Goal: Go to known website: Access a specific website the user already knows

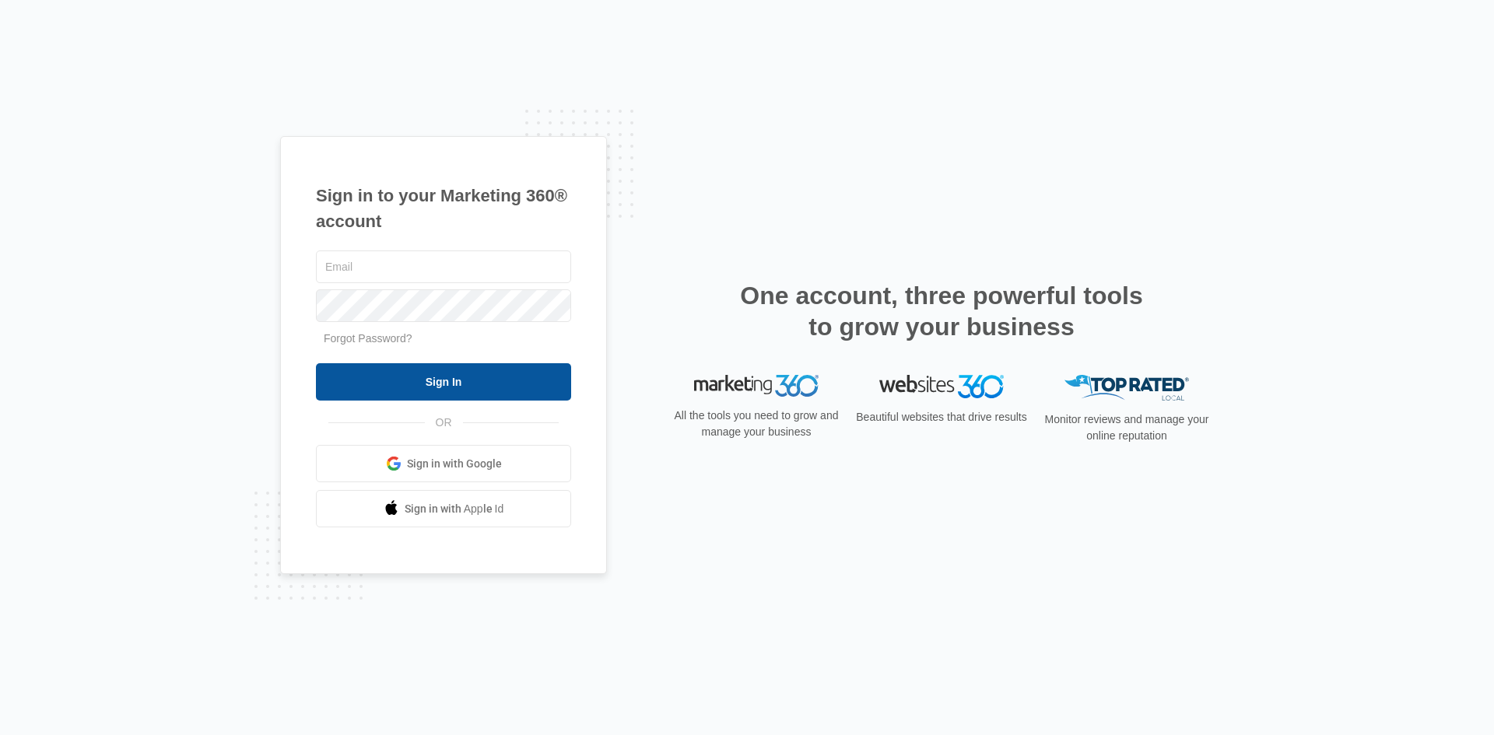
type input "[EMAIL_ADDRESS][DOMAIN_NAME]"
click at [519, 388] on input "Sign In" at bounding box center [443, 381] width 255 height 37
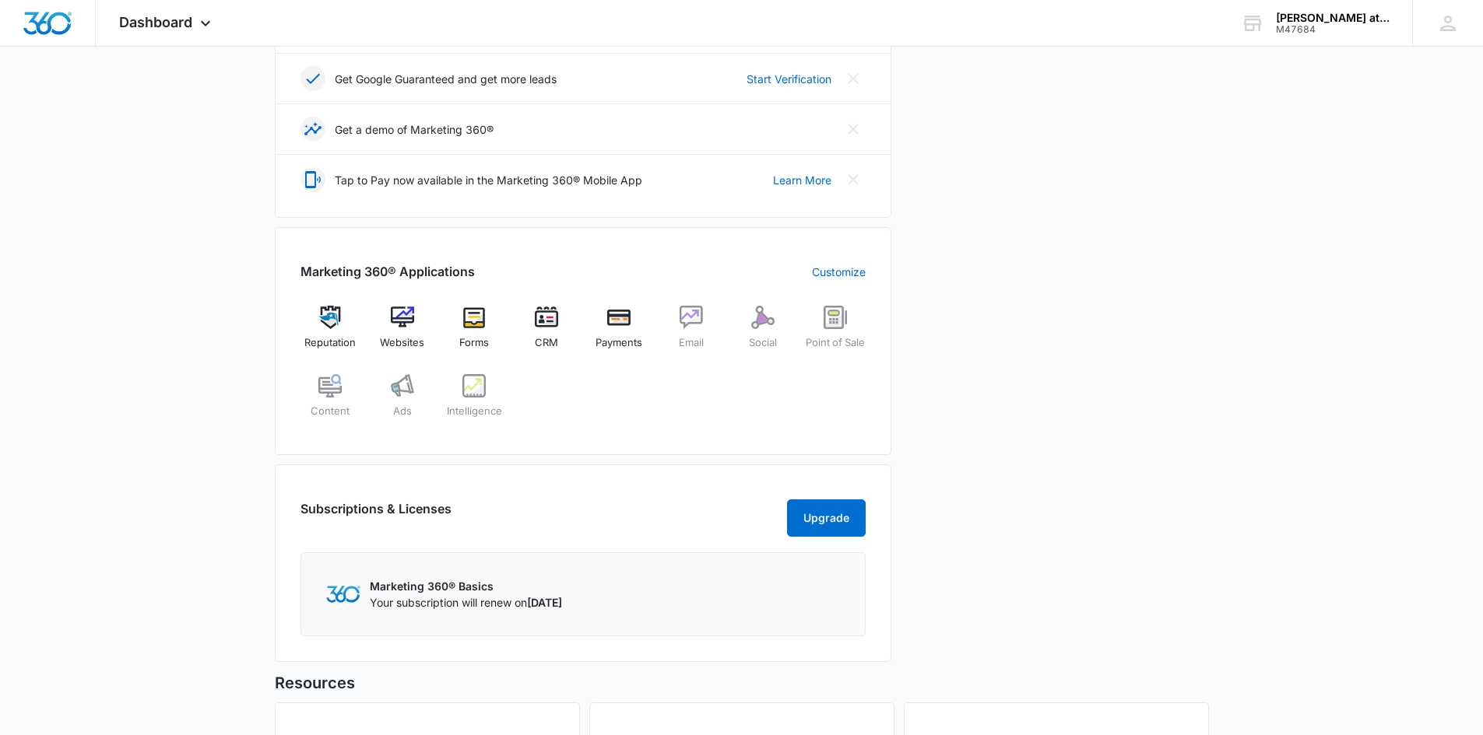
scroll to position [545, 0]
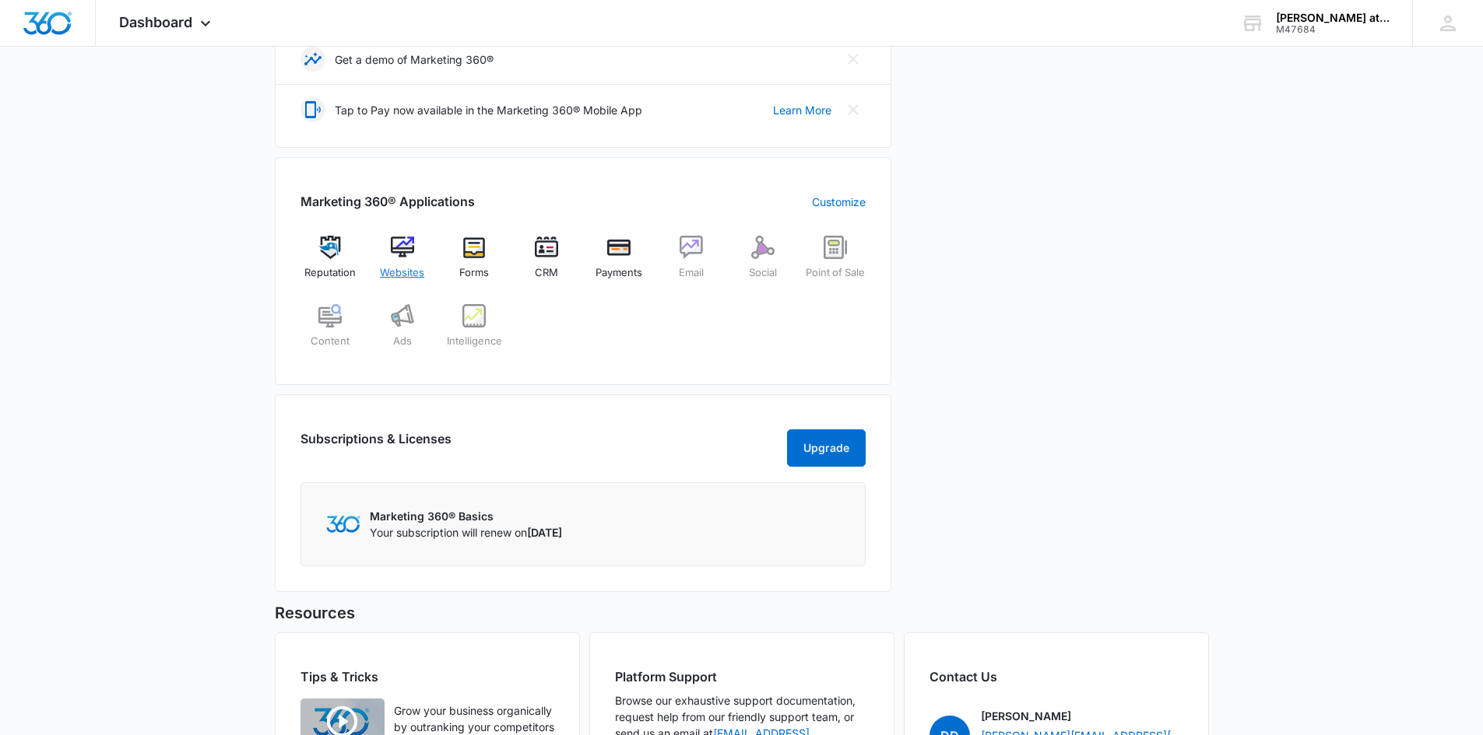
click at [399, 262] on div "Websites" at bounding box center [402, 264] width 60 height 56
